Goal: Find specific page/section: Find specific page/section

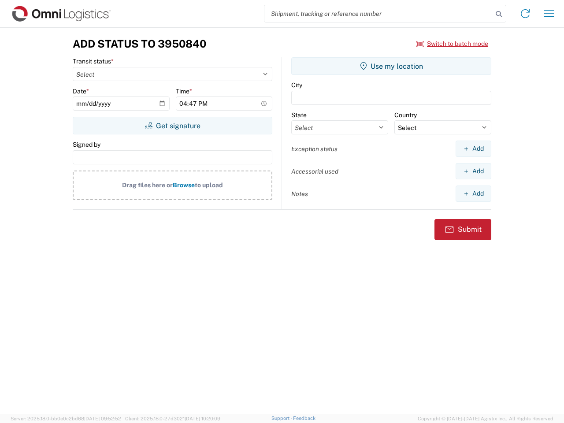
click at [378, 14] on input "search" at bounding box center [378, 13] width 228 height 17
click at [499, 14] on icon at bounding box center [498, 14] width 12 height 12
click at [525, 14] on icon at bounding box center [525, 14] width 14 height 14
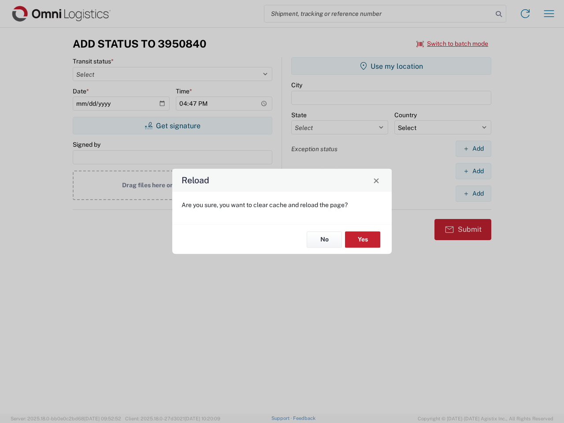
click at [549, 14] on div "Reload Are you sure, you want to clear cache and reload the page? No Yes" at bounding box center [282, 211] width 564 height 423
click at [452, 44] on div "Reload Are you sure, you want to clear cache and reload the page? No Yes" at bounding box center [282, 211] width 564 height 423
click at [172, 126] on div "Reload Are you sure, you want to clear cache and reload the page? No Yes" at bounding box center [282, 211] width 564 height 423
click at [391, 66] on div "Reload Are you sure, you want to clear cache and reload the page? No Yes" at bounding box center [282, 211] width 564 height 423
click at [473, 148] on div "Reload Are you sure, you want to clear cache and reload the page? No Yes" at bounding box center [282, 211] width 564 height 423
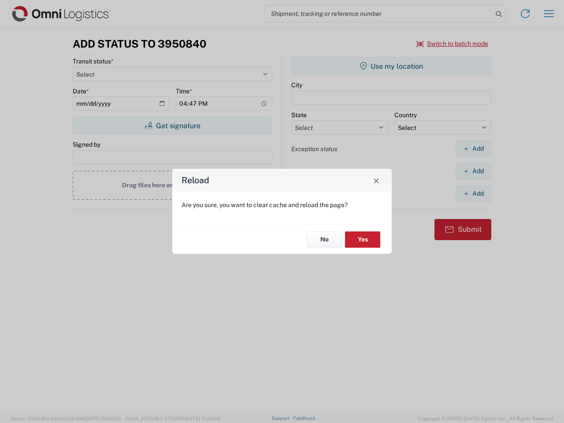
click at [473, 171] on div "Reload Are you sure, you want to clear cache and reload the page? No Yes" at bounding box center [282, 211] width 564 height 423
click at [473, 193] on div "Reload Are you sure, you want to clear cache and reload the page? No Yes" at bounding box center [282, 211] width 564 height 423
